Goal: Task Accomplishment & Management: Complete application form

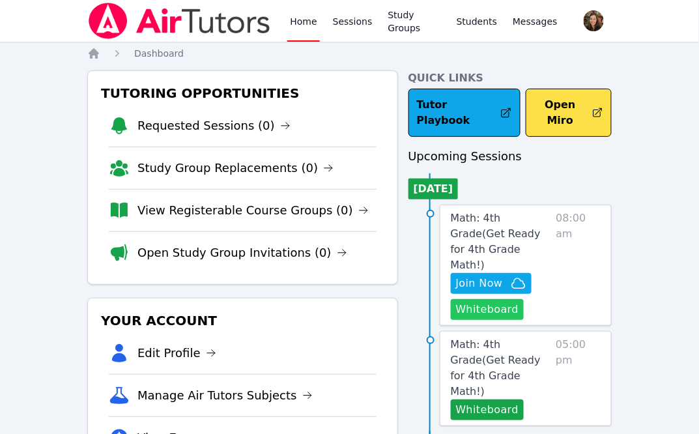
click at [499, 299] on button "Whiteboard" at bounding box center [488, 309] width 74 height 21
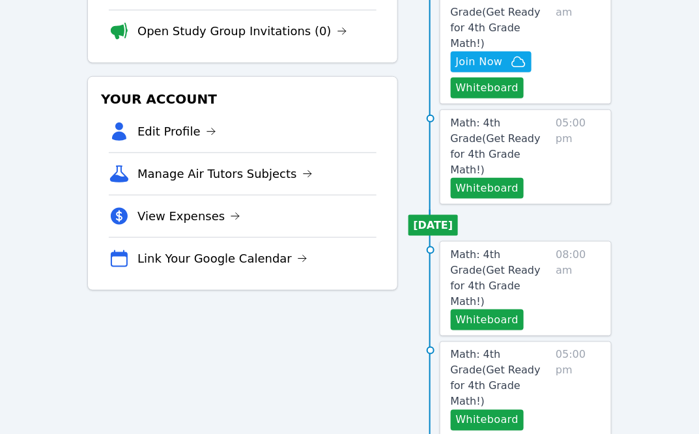
scroll to position [249, 0]
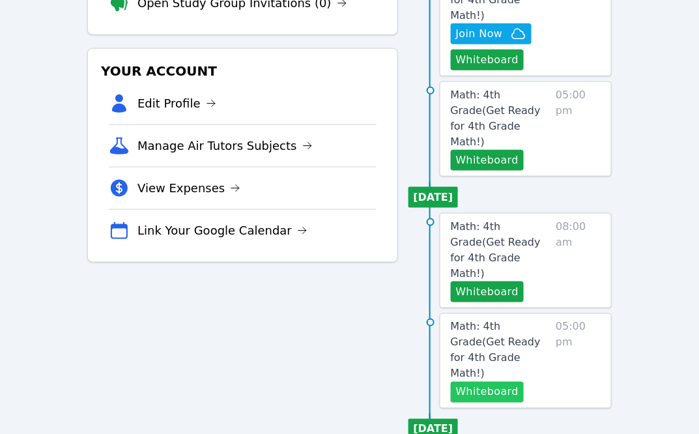
click at [497, 382] on button "Whiteboard" at bounding box center [488, 392] width 74 height 21
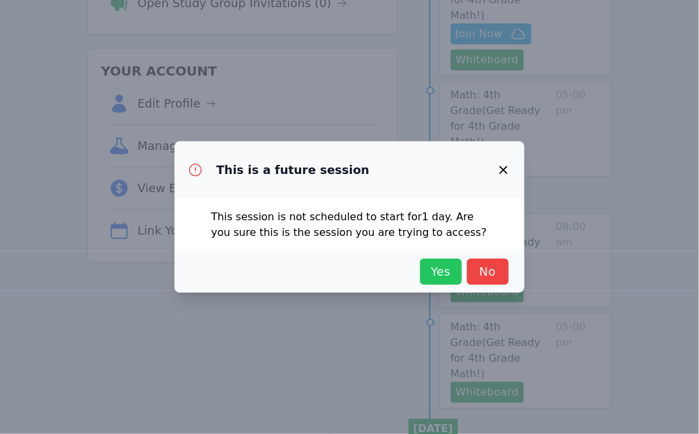
click at [437, 260] on button "Yes" at bounding box center [441, 272] width 42 height 26
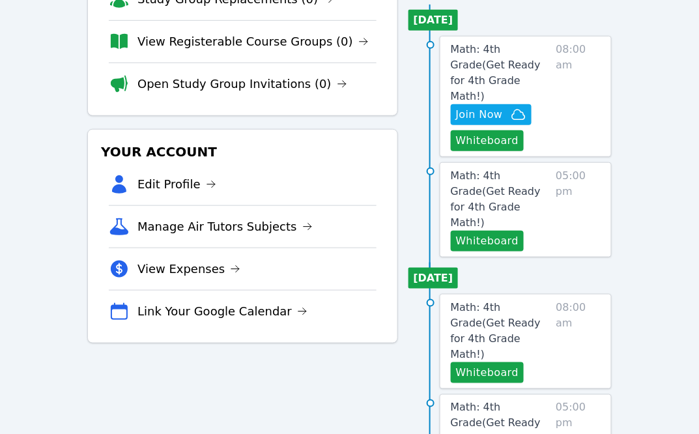
scroll to position [151, 0]
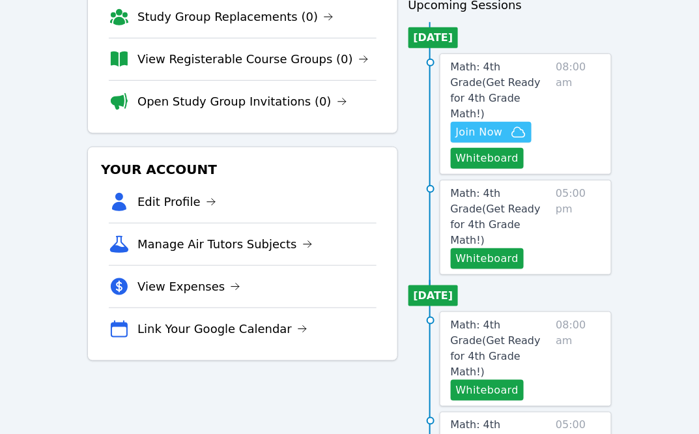
click at [477, 124] on span "Join Now" at bounding box center [479, 132] width 47 height 16
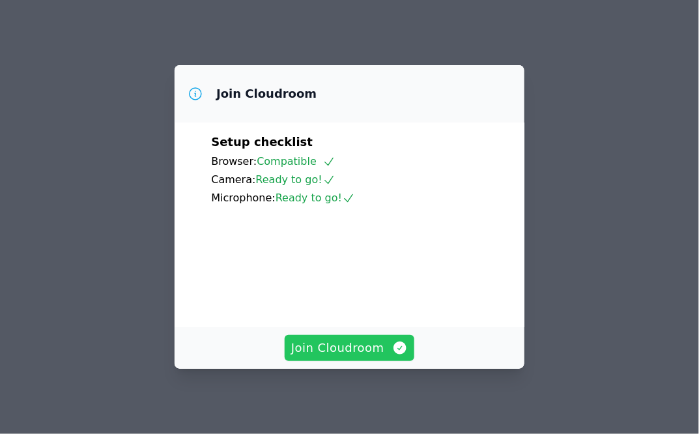
click at [387, 339] on span "Join Cloudroom" at bounding box center [349, 348] width 117 height 18
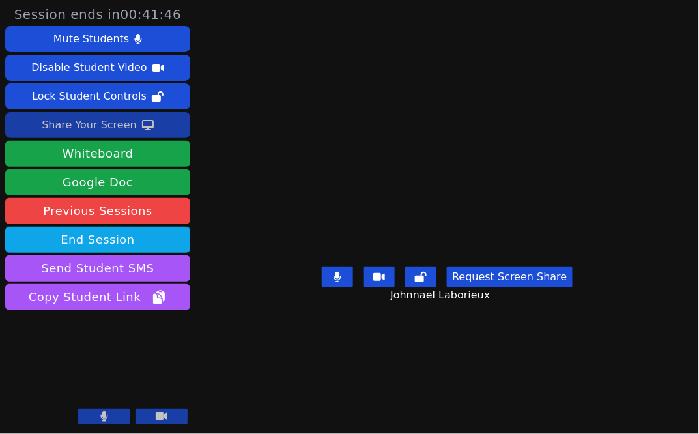
click at [147, 122] on icon at bounding box center [148, 125] width 12 height 10
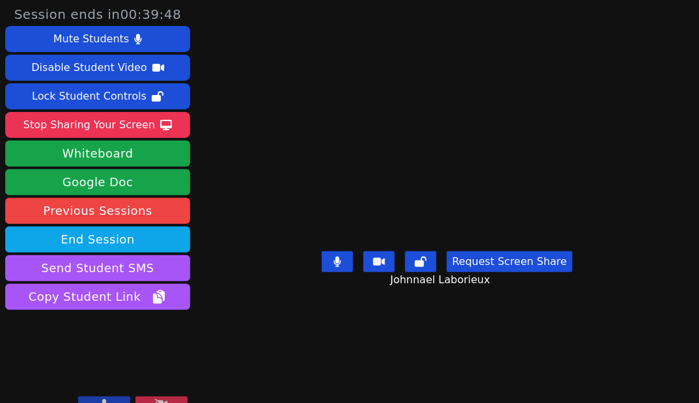
click at [454, 196] on video at bounding box center [446, 175] width 195 height 141
click at [545, 227] on video at bounding box center [446, 175] width 195 height 141
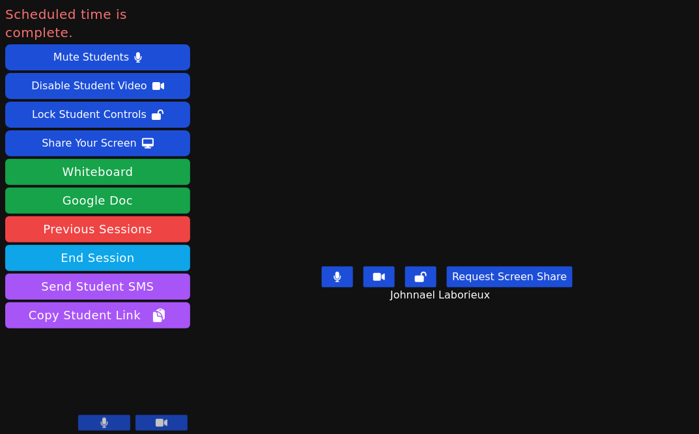
click at [424, 120] on video at bounding box center [446, 190] width 195 height 141
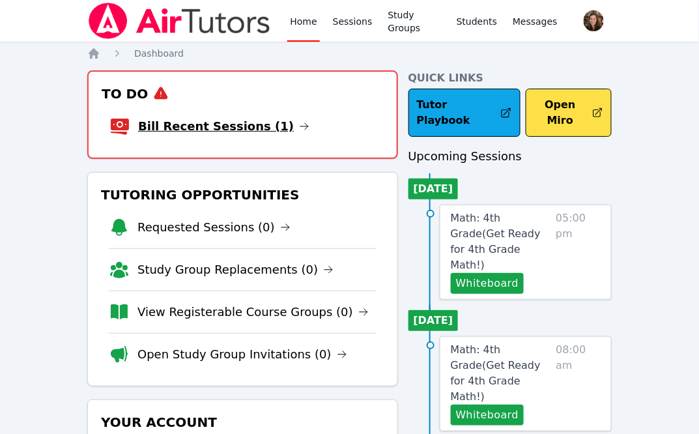
click at [228, 130] on link "Bill Recent Sessions (1)" at bounding box center [223, 126] width 171 height 18
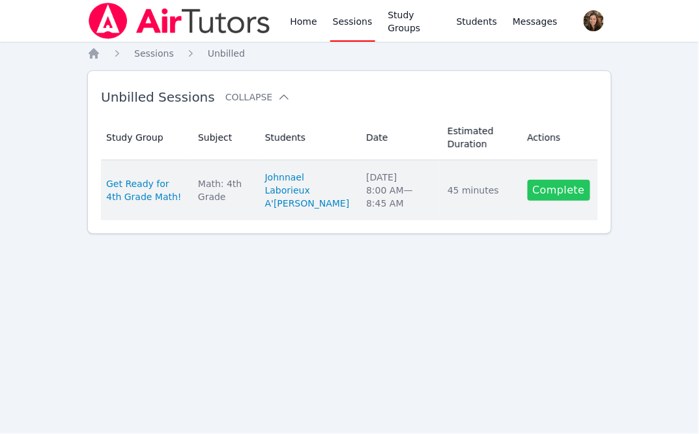
click at [568, 190] on link "Complete" at bounding box center [559, 190] width 63 height 21
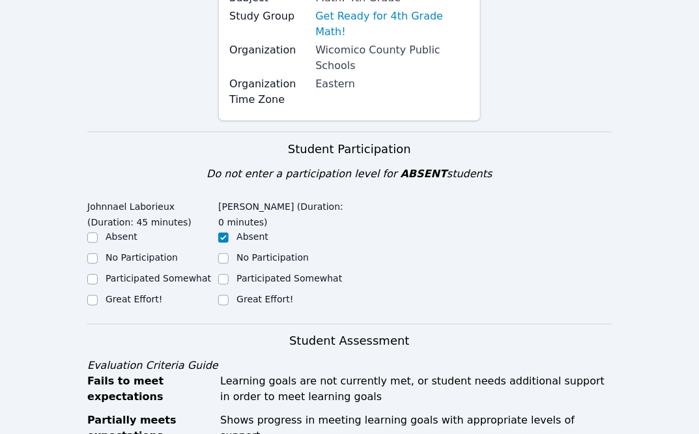
scroll to position [219, 0]
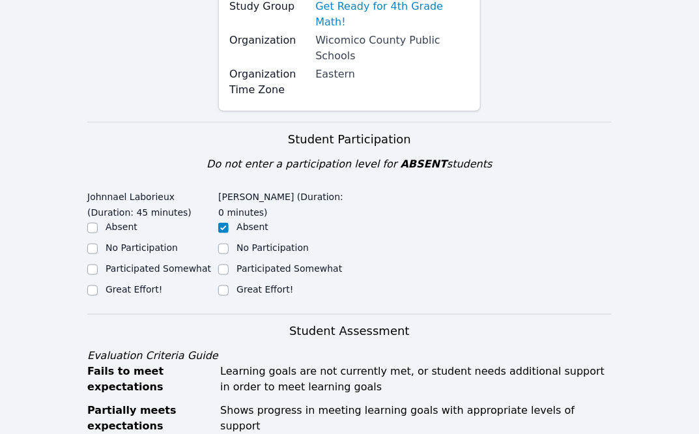
click at [151, 283] on div "Great Effort!" at bounding box center [134, 289] width 57 height 13
click at [150, 284] on label "Great Effort!" at bounding box center [134, 289] width 57 height 10
click at [98, 285] on input "Great Effort!" at bounding box center [92, 290] width 10 height 10
checkbox input "true"
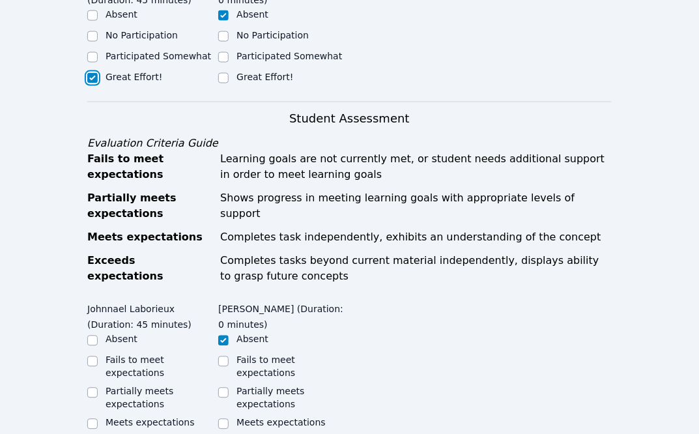
scroll to position [443, 0]
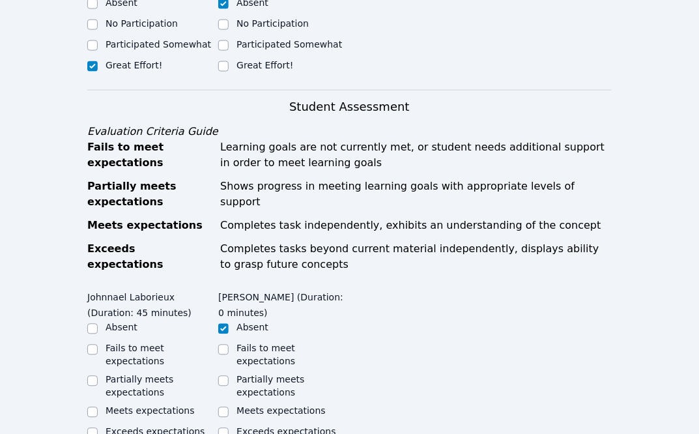
click at [124, 406] on label "Meets expectations" at bounding box center [150, 411] width 89 height 10
click at [98, 407] on input "Meets expectations" at bounding box center [92, 412] width 10 height 10
checkbox input "true"
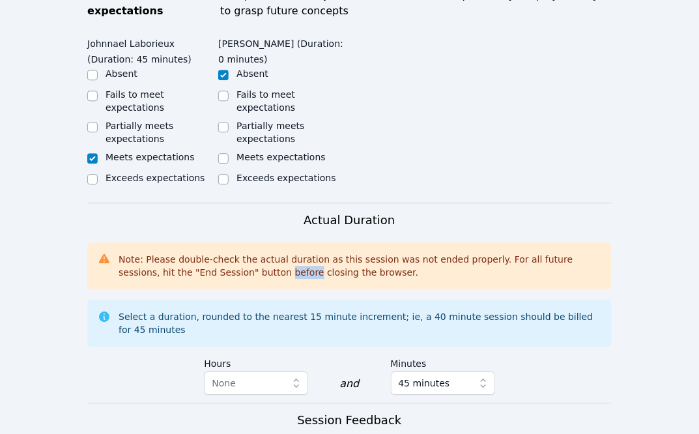
scroll to position [817, 0]
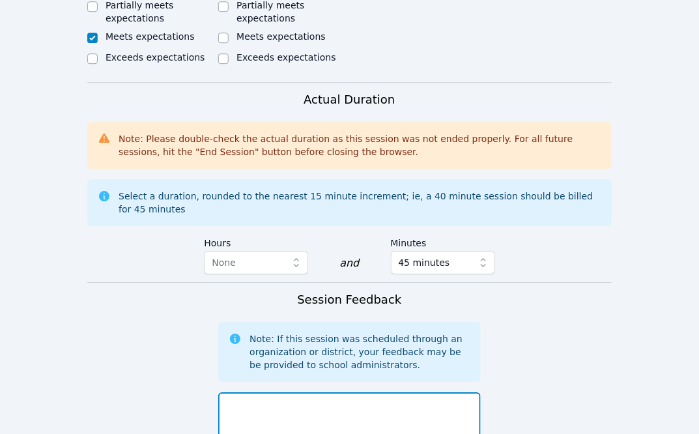
click at [260, 392] on textarea at bounding box center [349, 427] width 262 height 70
type textarea "N"
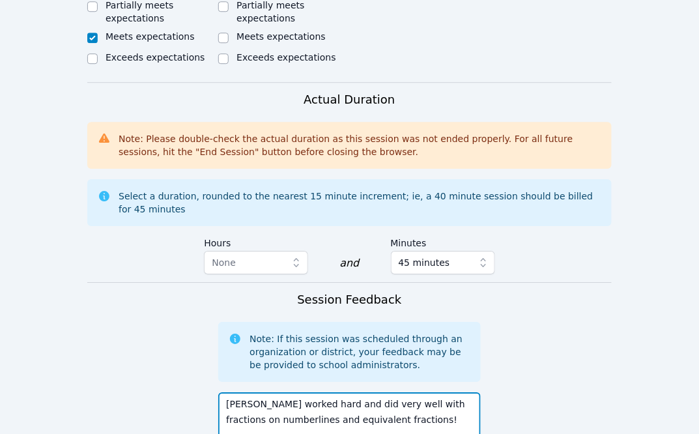
type textarea "[PERSON_NAME] worked hard and did very well with fractions on numberlines and e…"
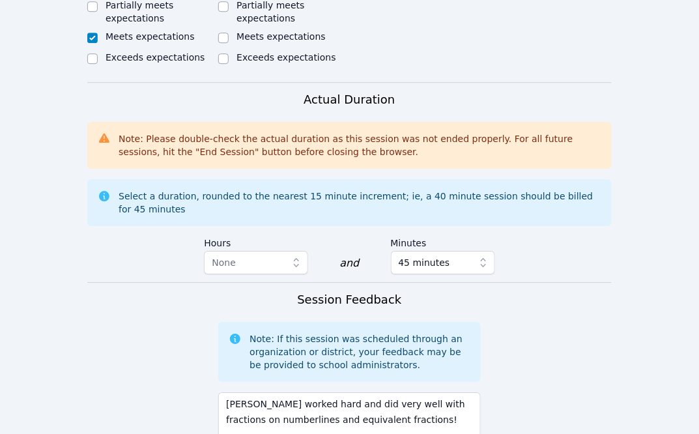
scroll to position [1064, 0]
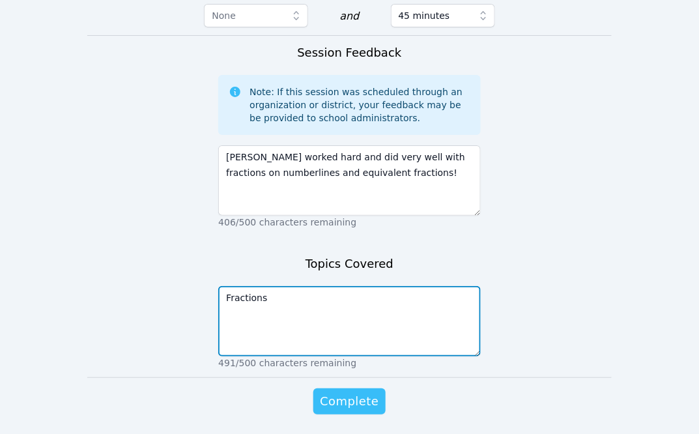
type textarea "Fractions"
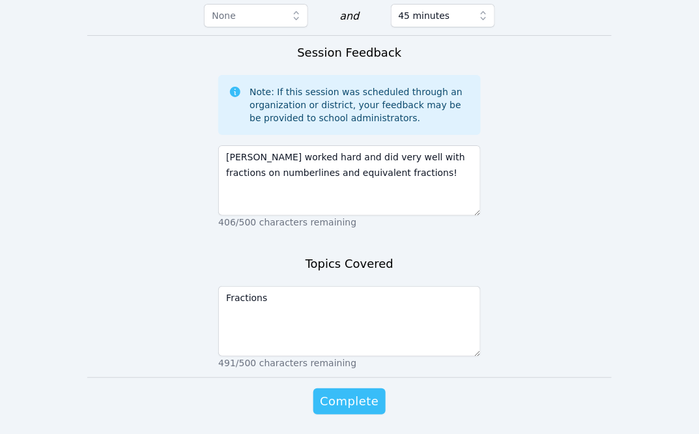
click at [347, 392] on span "Complete" at bounding box center [349, 401] width 59 height 18
